Goal: Entertainment & Leisure: Browse casually

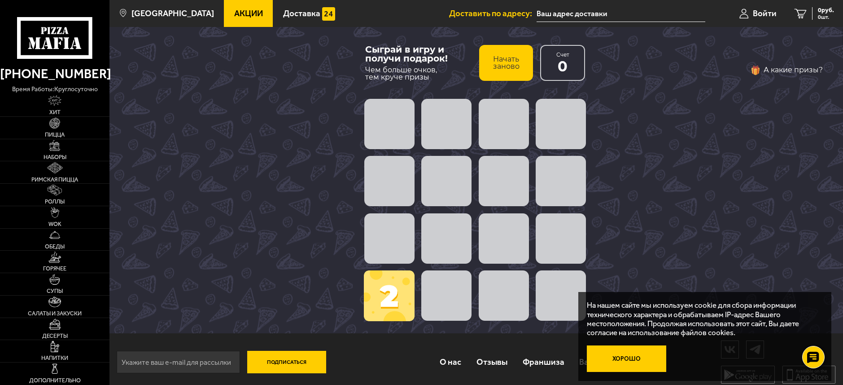
click at [630, 355] on button "Хорошо" at bounding box center [626, 358] width 79 height 26
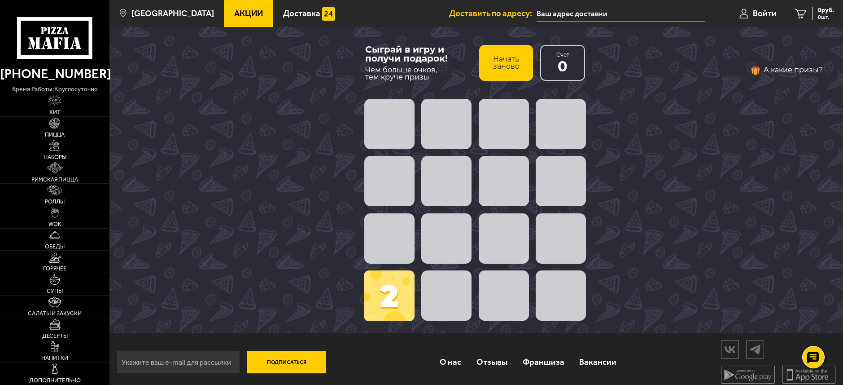
click at [494, 179] on span at bounding box center [504, 181] width 50 height 50
click at [380, 205] on span at bounding box center [389, 181] width 50 height 50
click at [396, 291] on span at bounding box center [389, 295] width 51 height 51
click at [449, 295] on span at bounding box center [446, 295] width 50 height 50
click at [511, 291] on span at bounding box center [504, 295] width 50 height 50
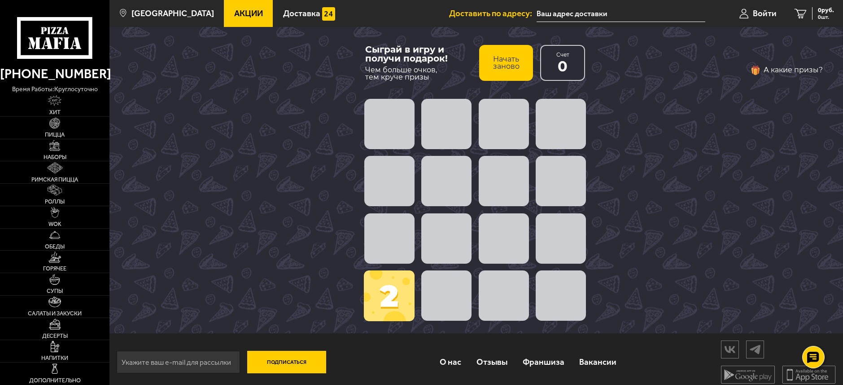
click at [575, 283] on span at bounding box center [561, 295] width 50 height 50
click at [569, 115] on span at bounding box center [561, 124] width 50 height 50
click at [787, 70] on button "А какие призы?" at bounding box center [786, 70] width 73 height 14
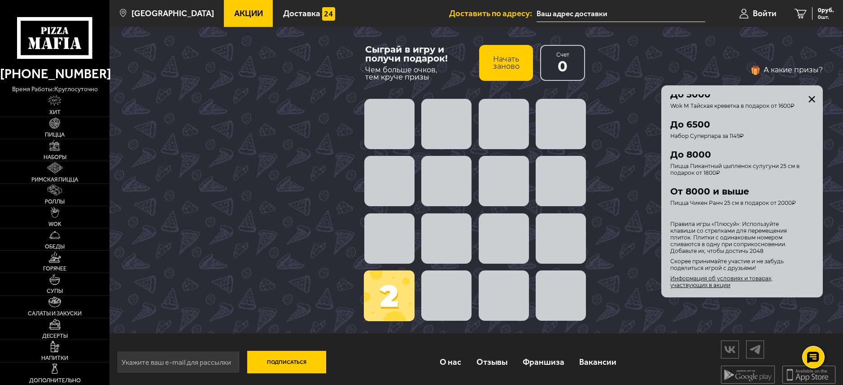
scroll to position [6, 0]
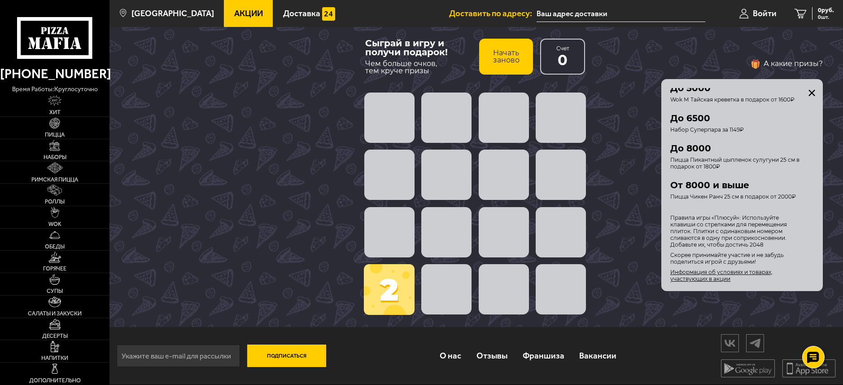
click at [643, 166] on div "А какие призы? Условия получения подарка Твой подарок зависит от количества наб…" at bounding box center [711, 174] width 224 height 234
click at [388, 274] on span at bounding box center [389, 289] width 51 height 51
click at [407, 199] on span at bounding box center [389, 174] width 50 height 50
click at [813, 90] on button "закрыть" at bounding box center [812, 92] width 7 height 7
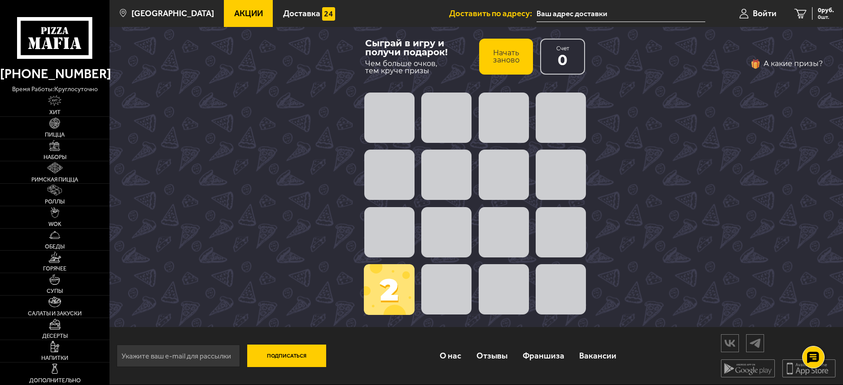
scroll to position [0, 0]
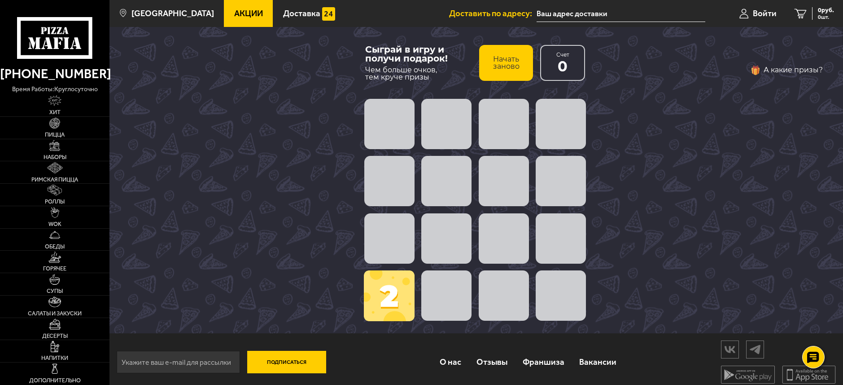
click at [391, 298] on span at bounding box center [389, 295] width 51 height 51
click at [401, 61] on div "Сыграй в игру и получи подарок!" at bounding box center [418, 54] width 107 height 18
click at [521, 61] on button "Начать заново" at bounding box center [506, 63] width 54 height 36
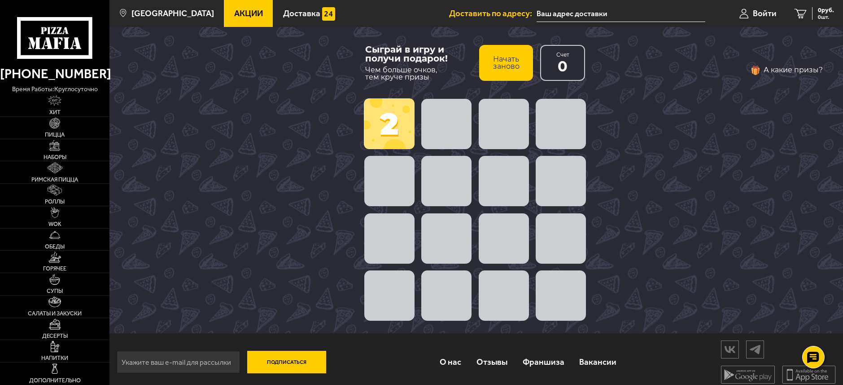
click at [394, 123] on span at bounding box center [389, 123] width 51 height 51
click at [400, 293] on span at bounding box center [389, 295] width 50 height 50
click at [473, 295] on div at bounding box center [475, 295] width 229 height 57
click at [371, 124] on span at bounding box center [389, 123] width 51 height 51
click at [382, 123] on span at bounding box center [389, 123] width 51 height 51
